Goal: Find specific page/section

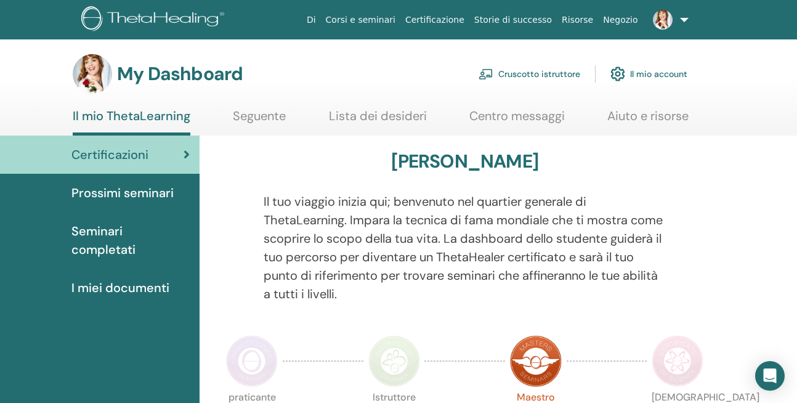
click at [558, 75] on link "Cruscotto istruttore" at bounding box center [530, 73] width 102 height 27
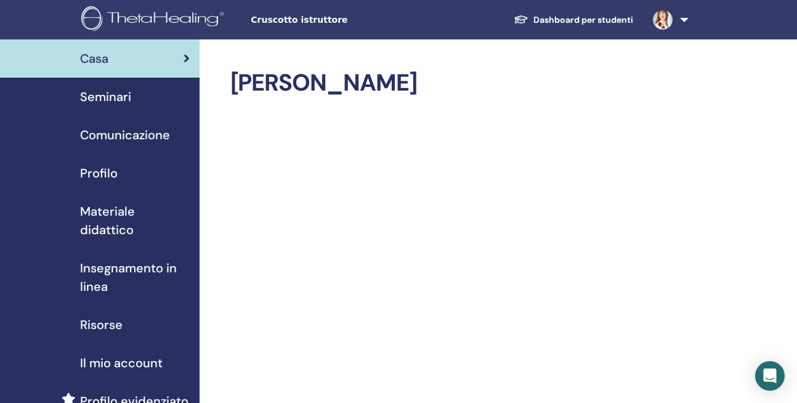
click at [124, 181] on div "Profilo" at bounding box center [100, 173] width 180 height 18
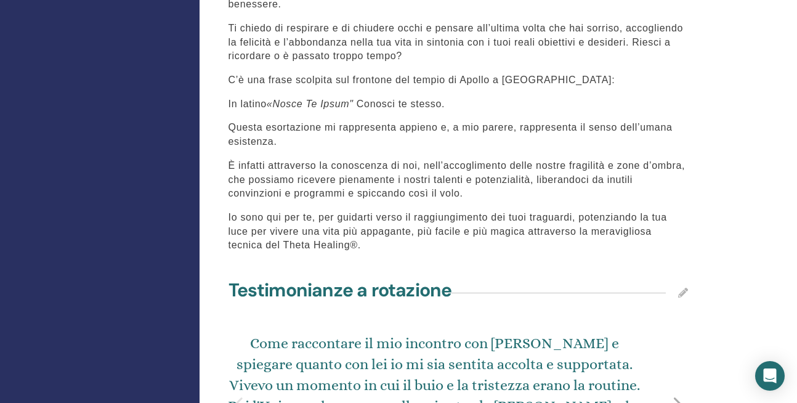
scroll to position [1661, 0]
